Goal: Task Accomplishment & Management: Manage account settings

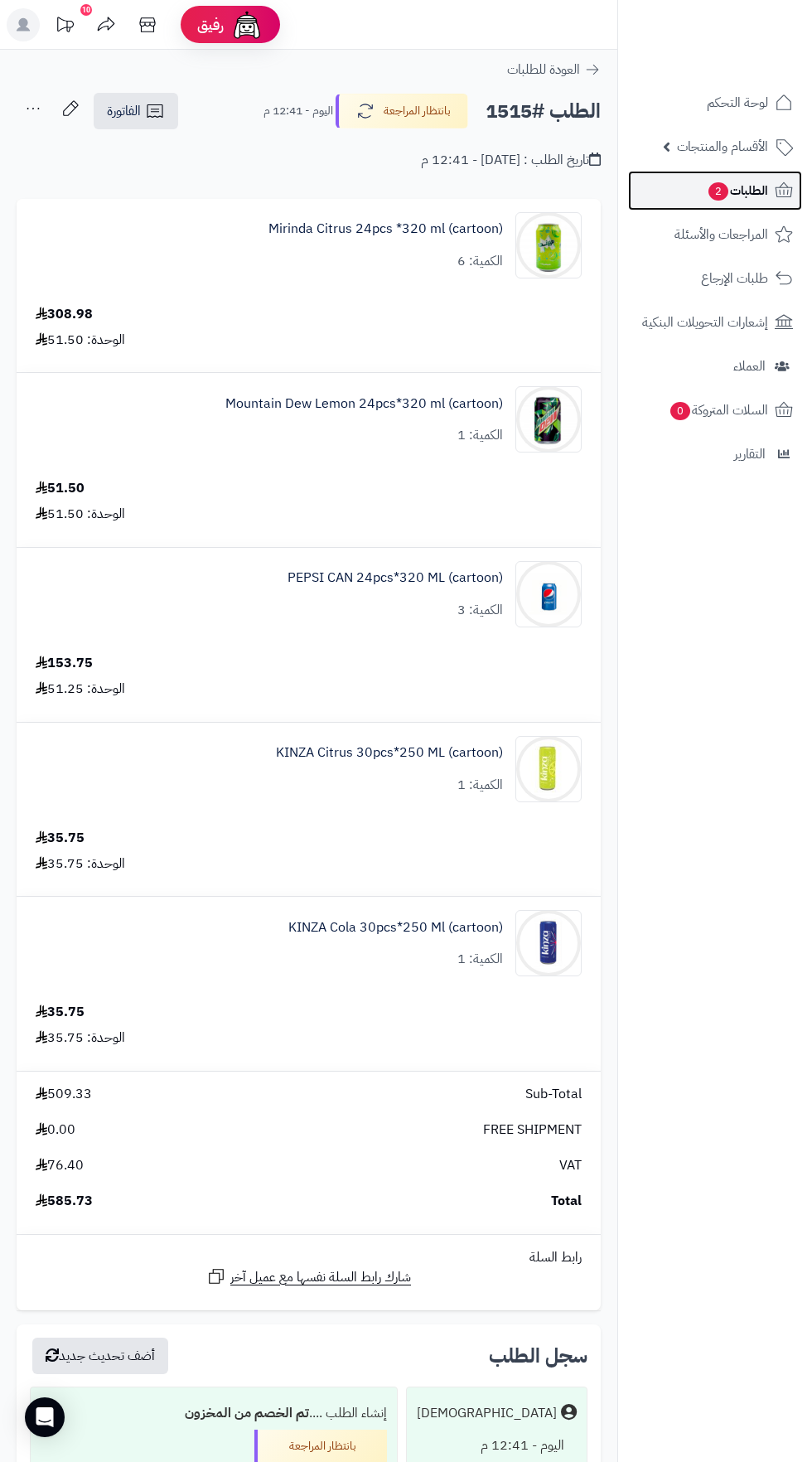
click at [763, 199] on span "الطلبات 2" at bounding box center [738, 190] width 62 height 23
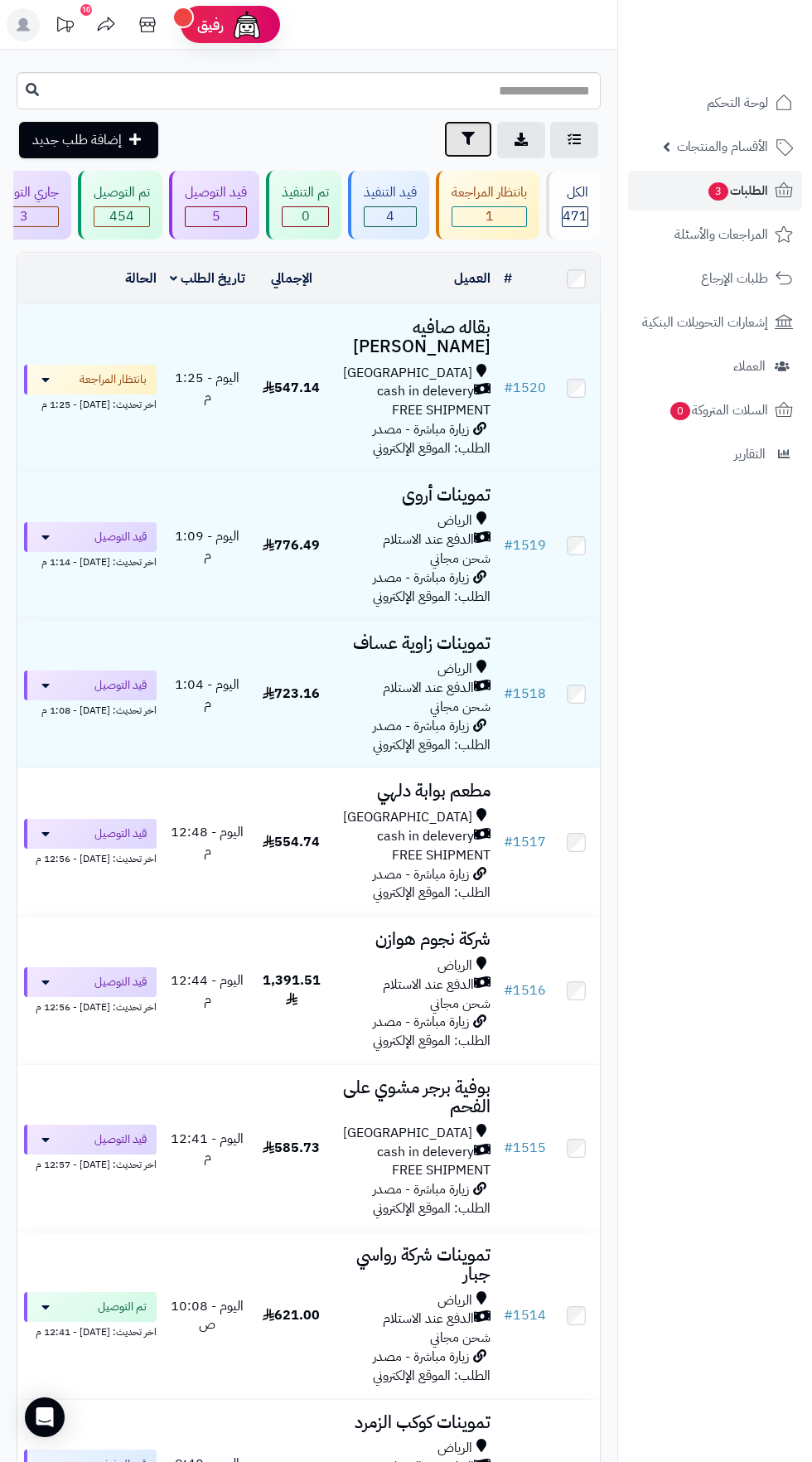
click at [468, 139] on icon "button" at bounding box center [468, 137] width 13 height 13
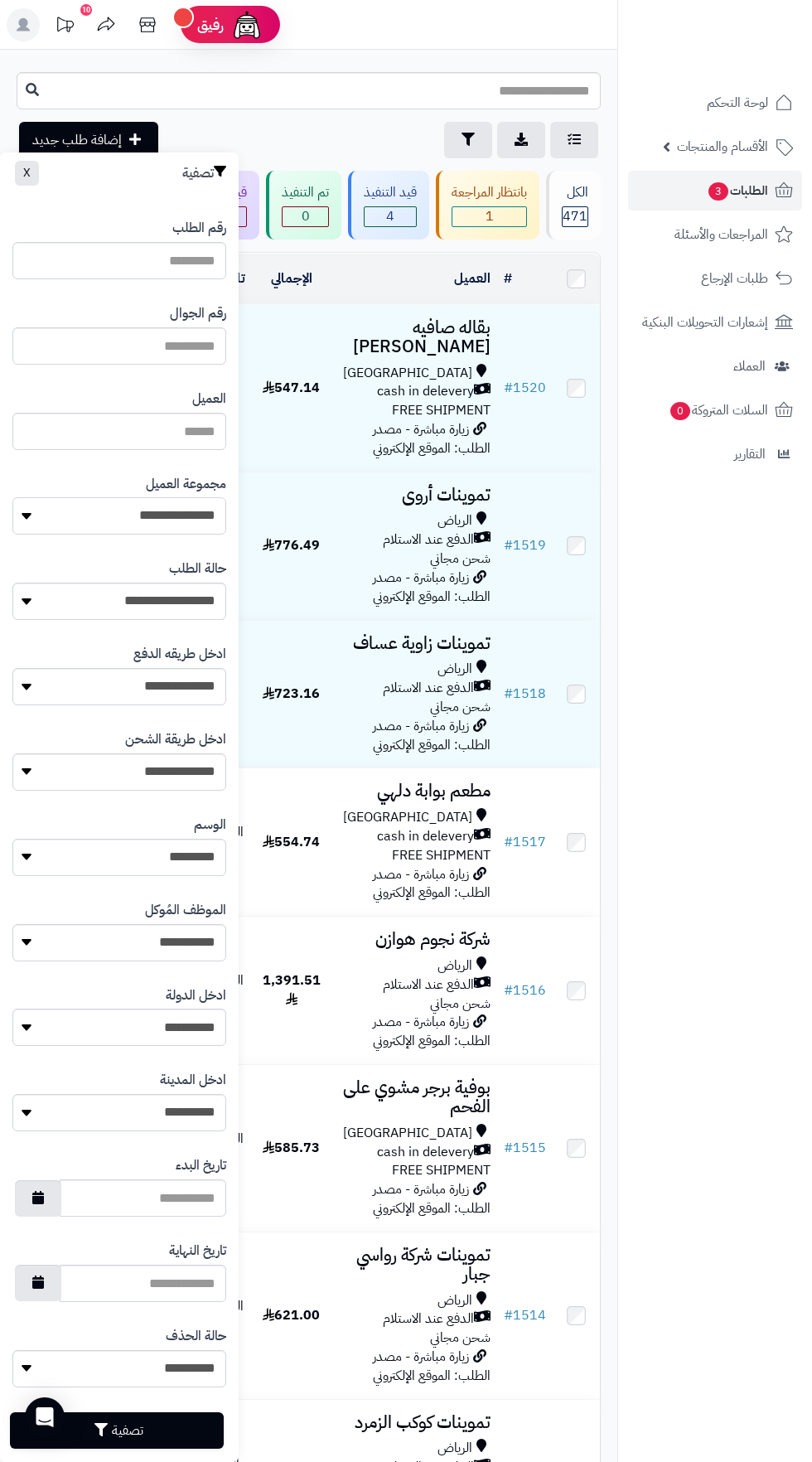
click at [178, 522] on select "**********" at bounding box center [118, 516] width 214 height 37
select select "*"
click at [181, 1420] on button "تصفية" at bounding box center [116, 1430] width 214 height 37
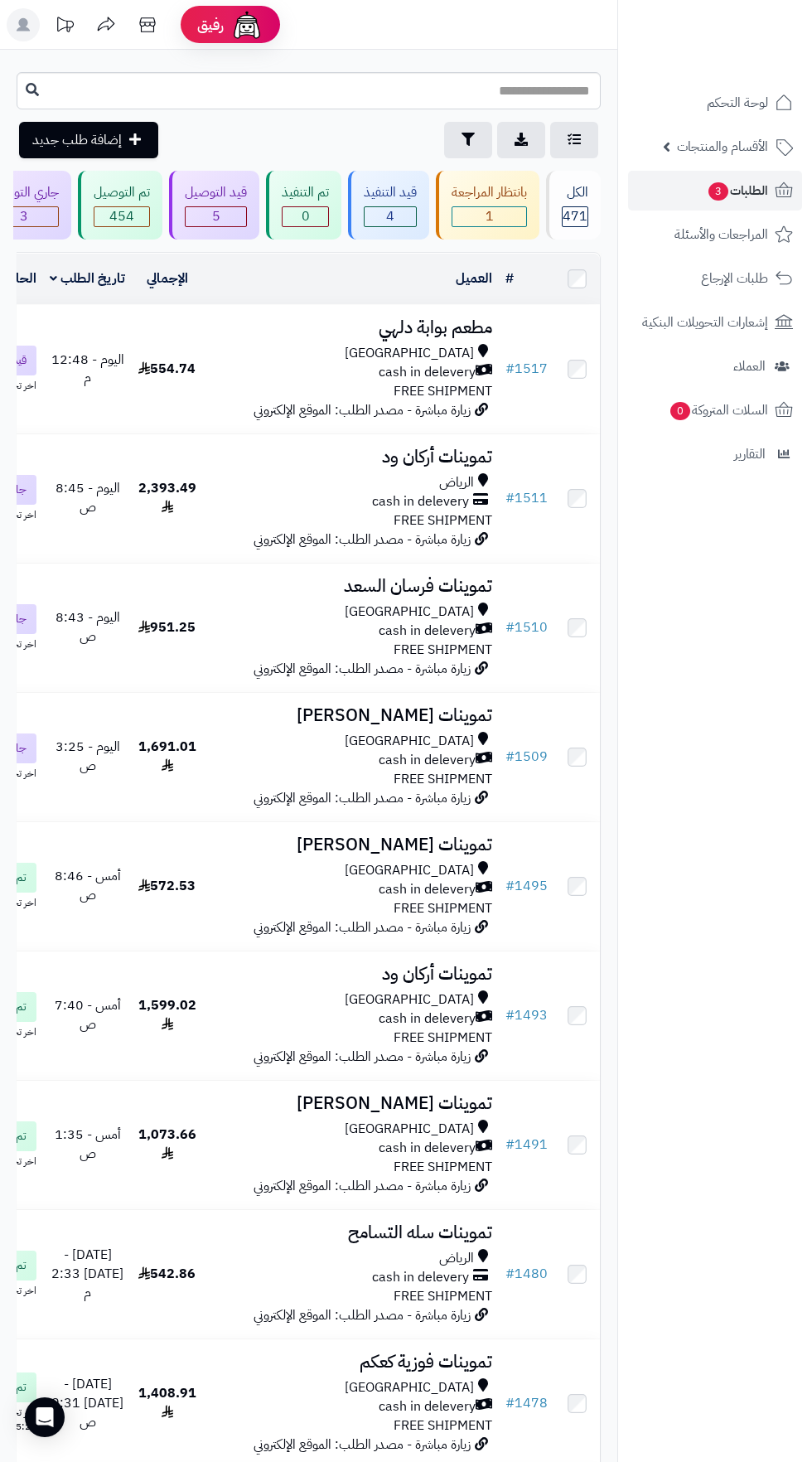
scroll to position [0, -95]
click at [468, 139] on icon "button" at bounding box center [468, 137] width 13 height 13
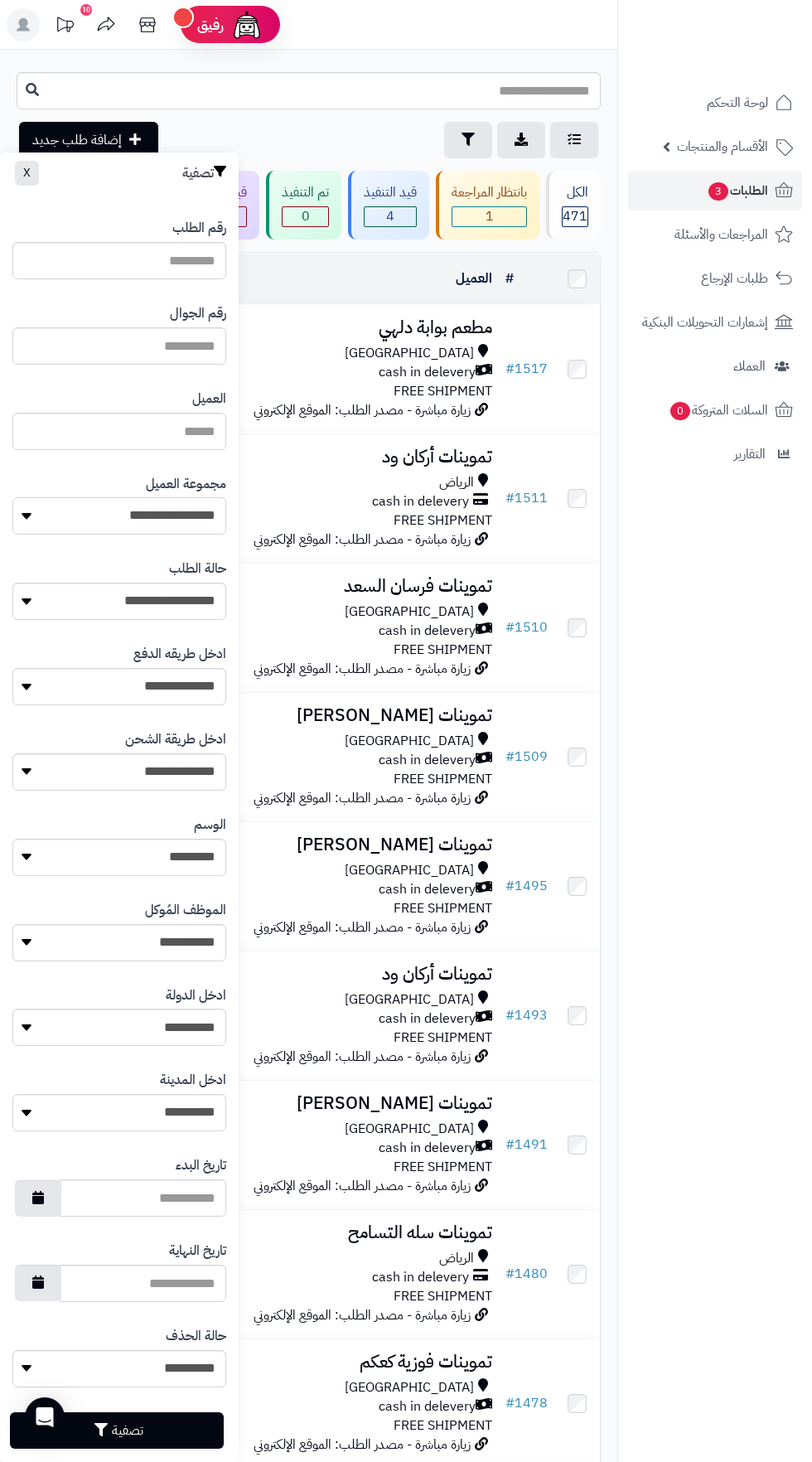
click at [183, 517] on select "**********" at bounding box center [118, 516] width 214 height 37
select select "*"
click at [167, 1420] on button "تصفية" at bounding box center [116, 1430] width 214 height 37
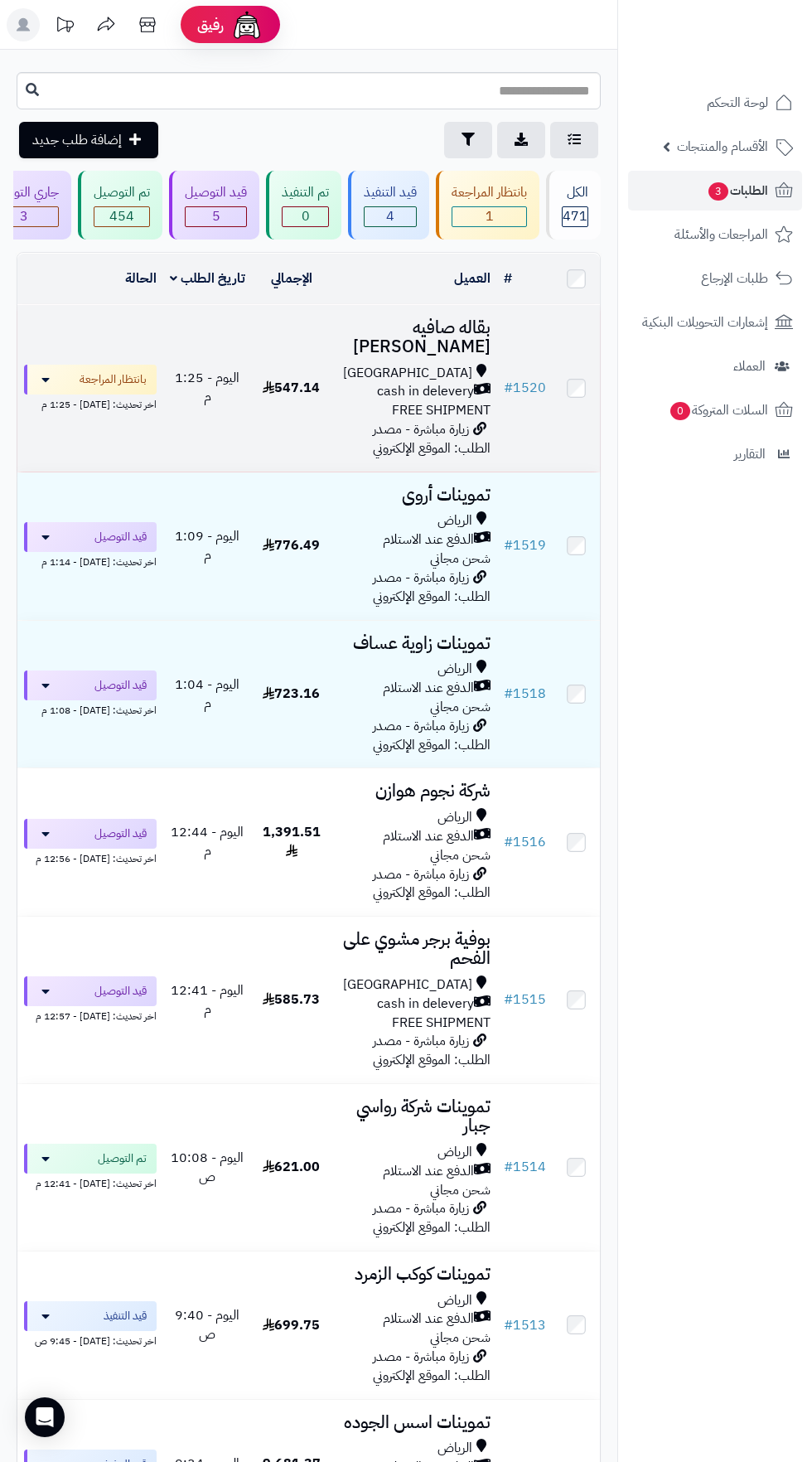
click at [438, 382] on span "cash in delevery" at bounding box center [425, 391] width 97 height 19
click at [396, 420] on span "زيارة مباشرة - مصدر الطلب: الموقع الإلكتروني" at bounding box center [432, 439] width 117 height 39
click at [378, 364] on div "Riyadh" at bounding box center [414, 373] width 152 height 19
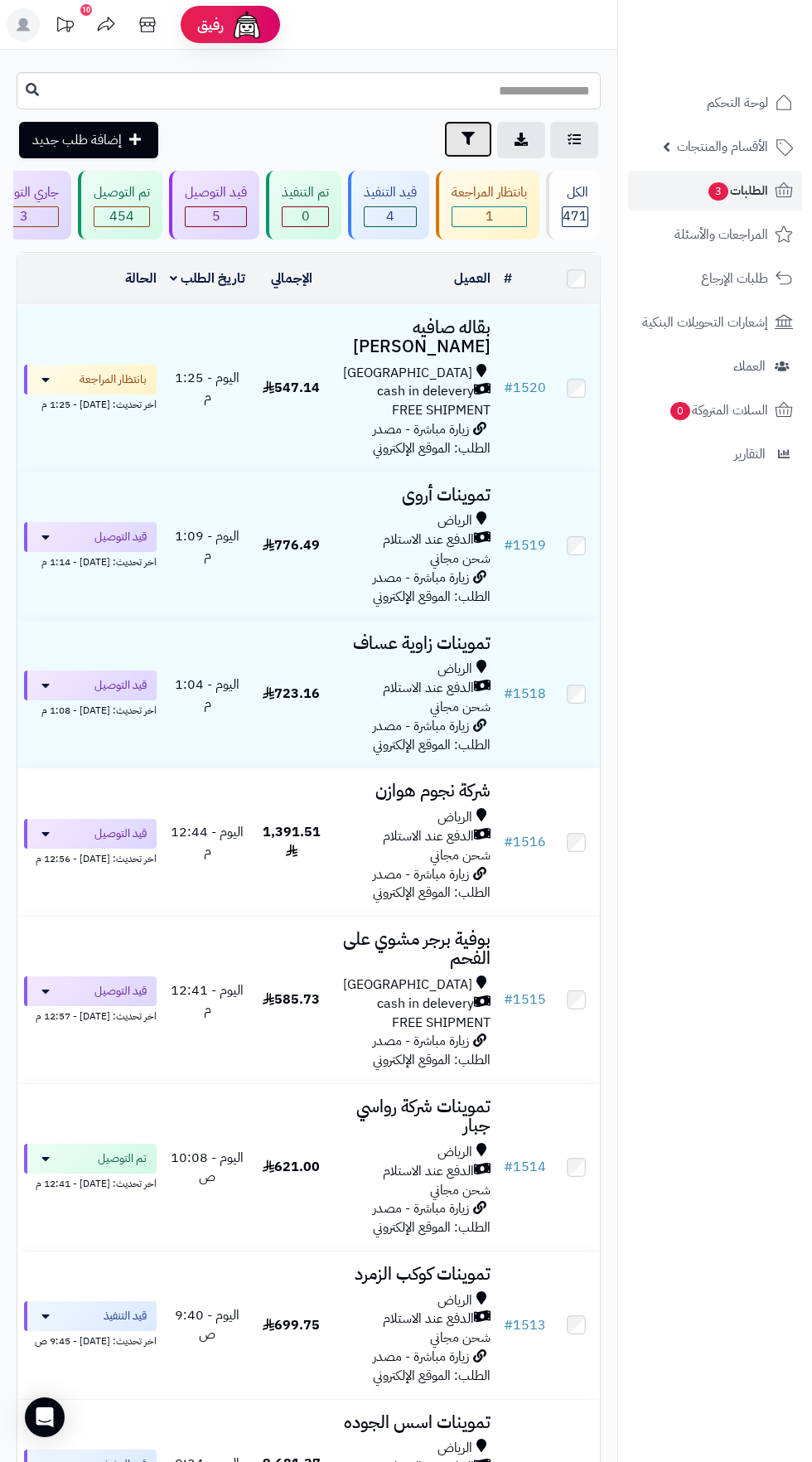
click at [468, 139] on icon "button" at bounding box center [468, 137] width 13 height 13
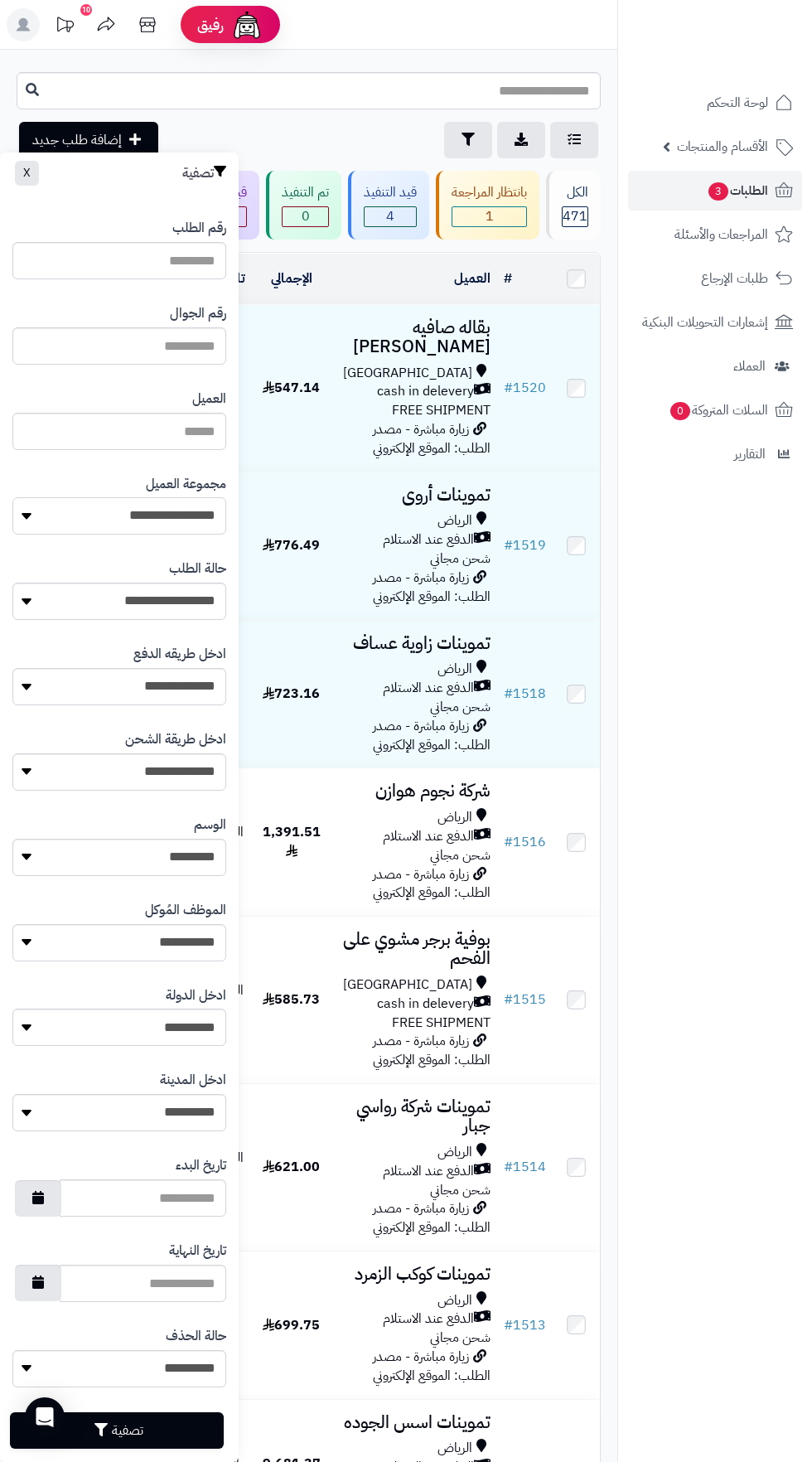
click at [179, 509] on select "**********" at bounding box center [118, 516] width 214 height 37
select select "*"
click at [140, 1422] on button "تصفية" at bounding box center [116, 1430] width 214 height 37
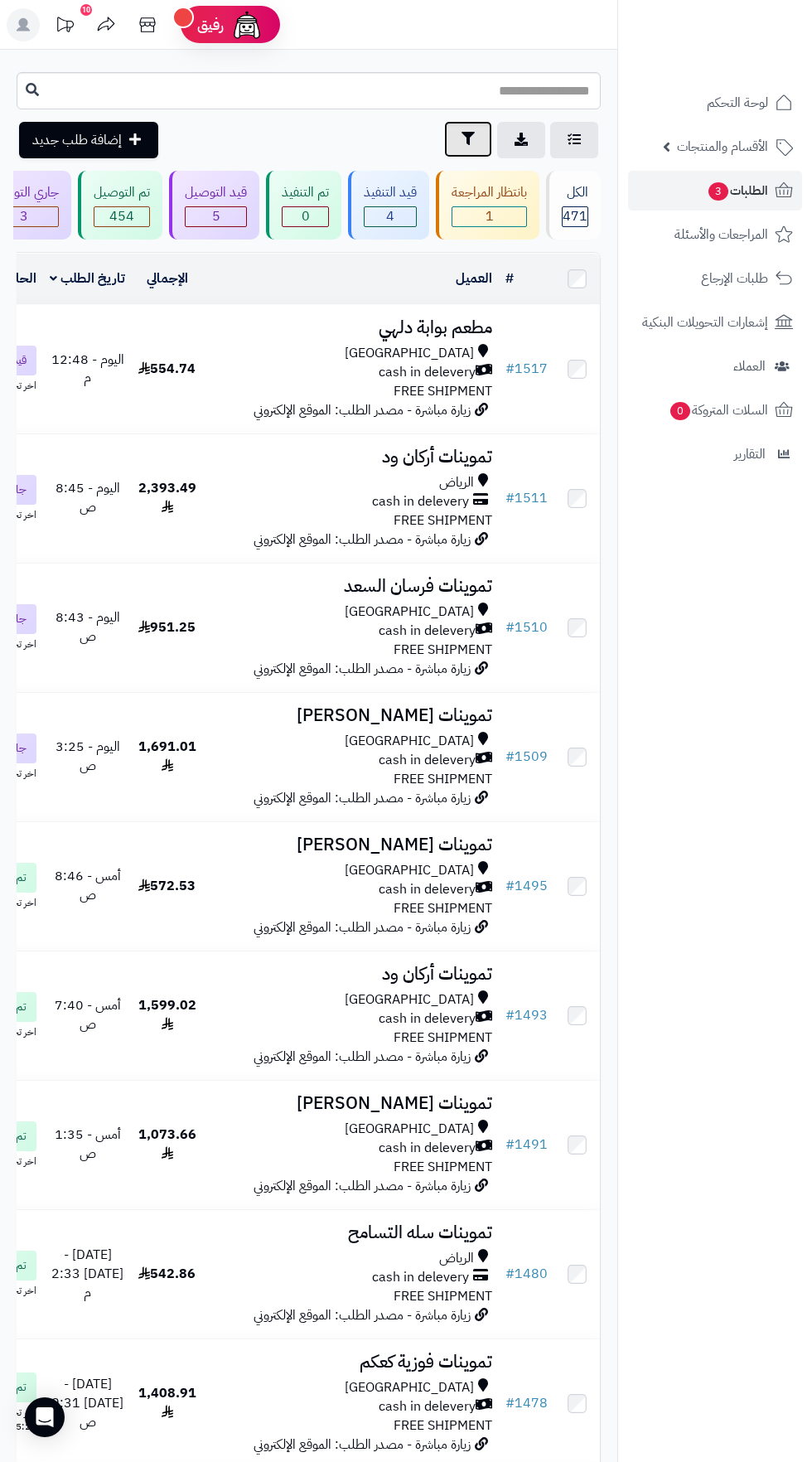
click at [468, 139] on icon "button" at bounding box center [468, 137] width 13 height 13
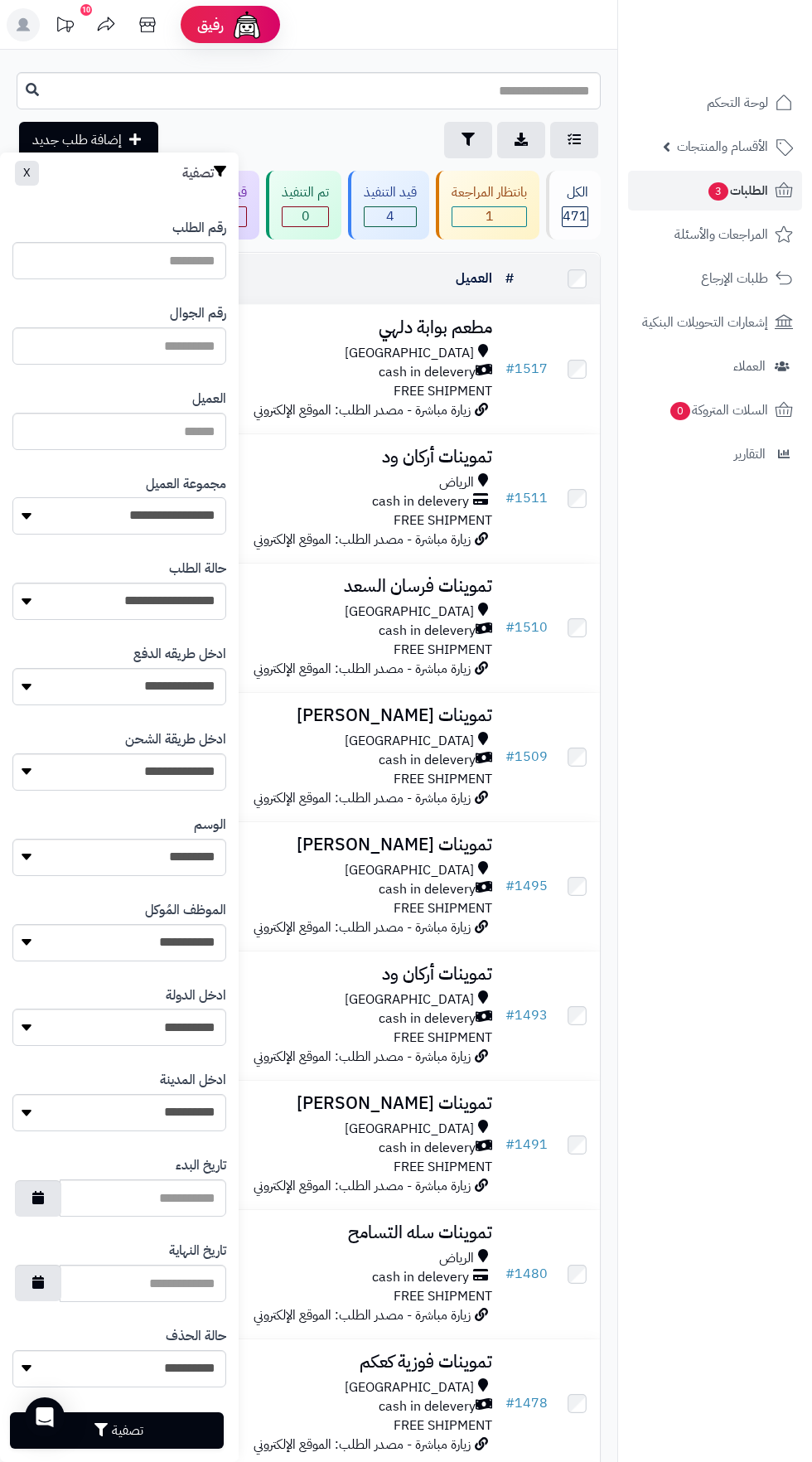
click at [183, 516] on select "**********" at bounding box center [118, 516] width 214 height 37
select select "*"
click at [144, 1428] on button "تصفية" at bounding box center [116, 1430] width 214 height 37
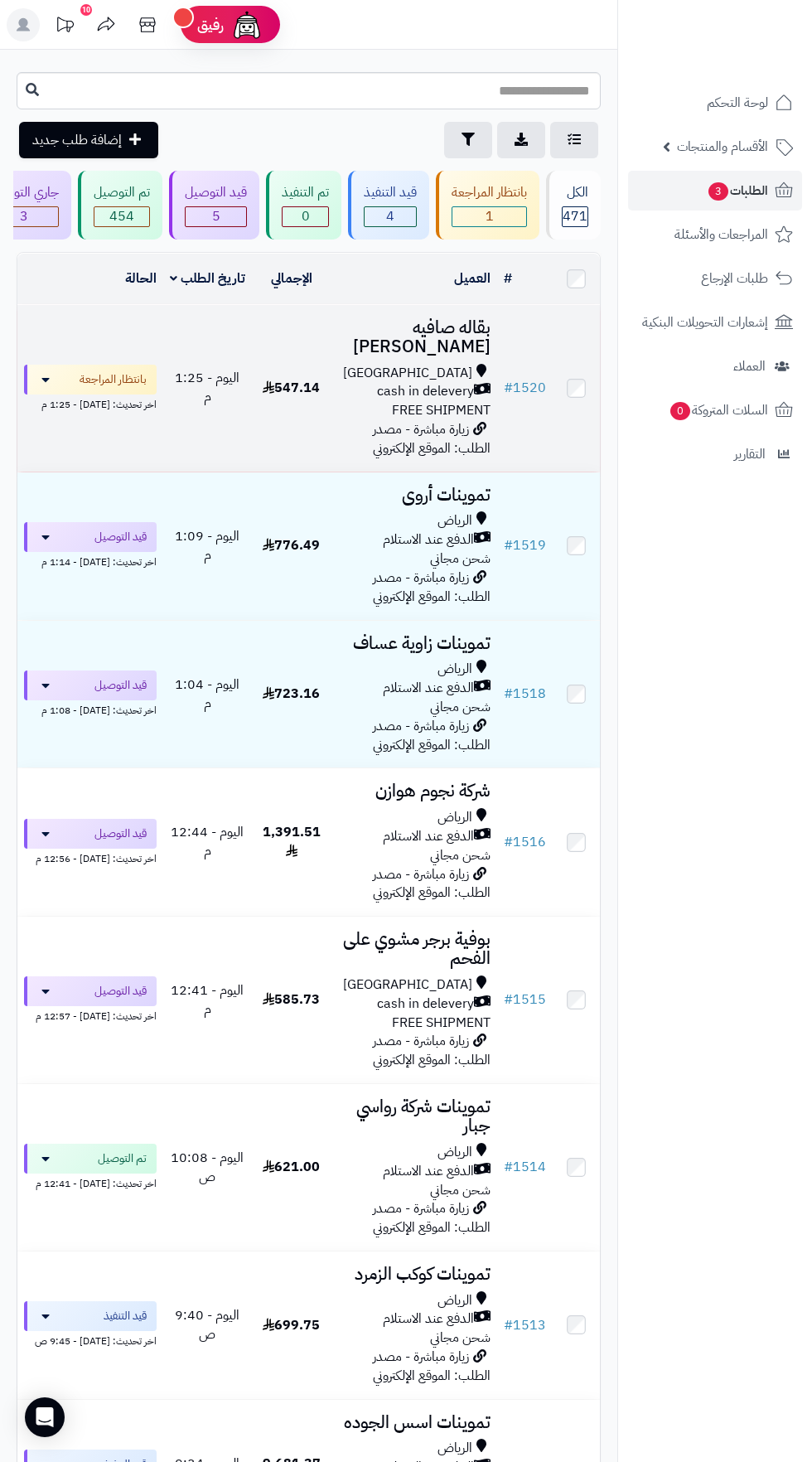
click at [395, 400] on span "FREE SHIPMENT" at bounding box center [441, 410] width 99 height 20
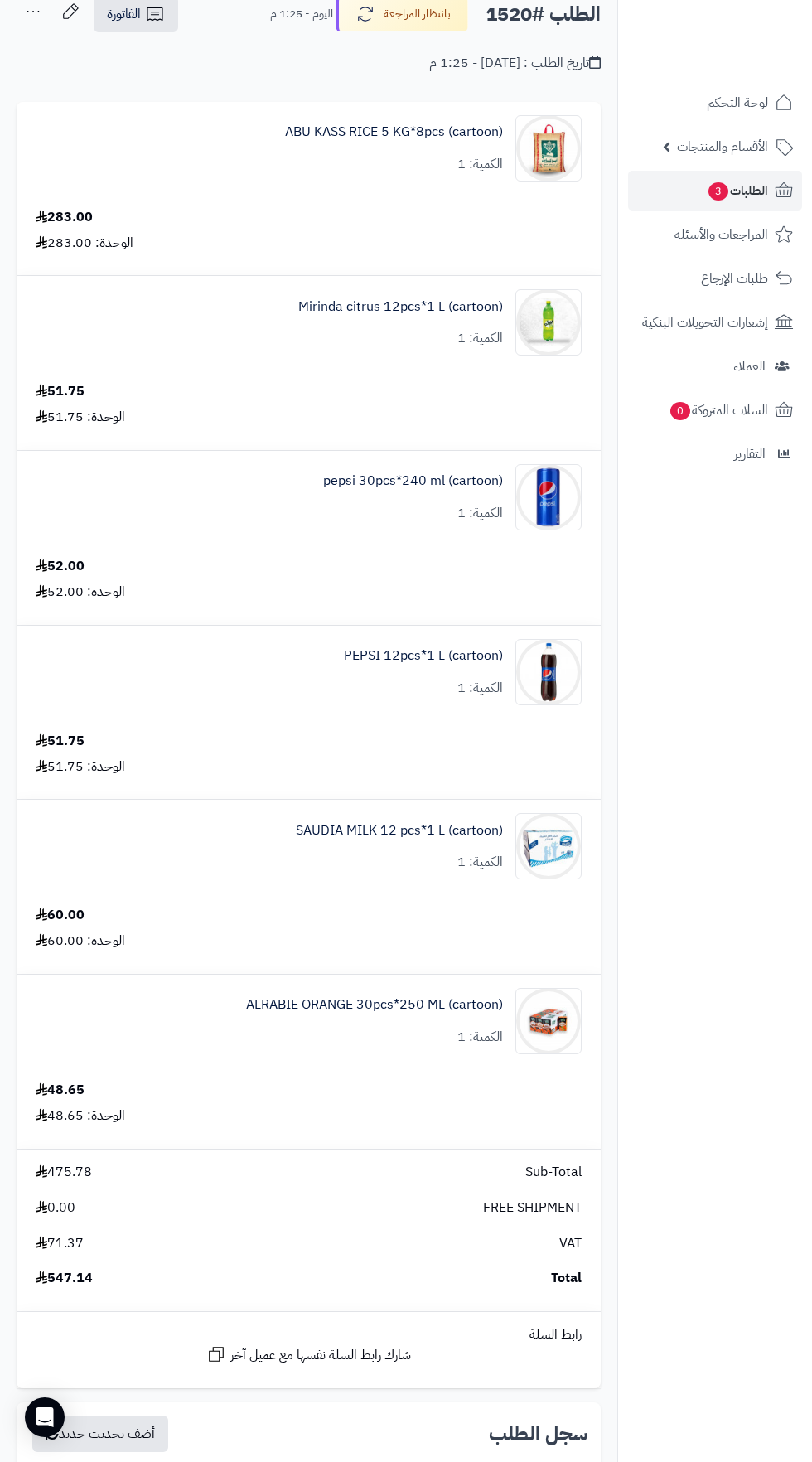
scroll to position [104, 0]
